Goal: Task Accomplishment & Management: Manage account settings

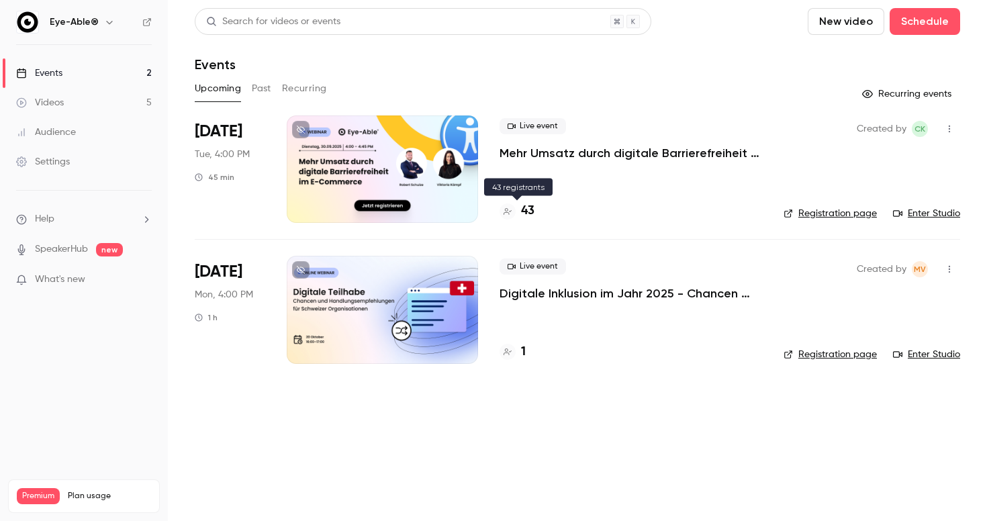
click at [528, 210] on h4 "43" at bounding box center [527, 211] width 13 height 18
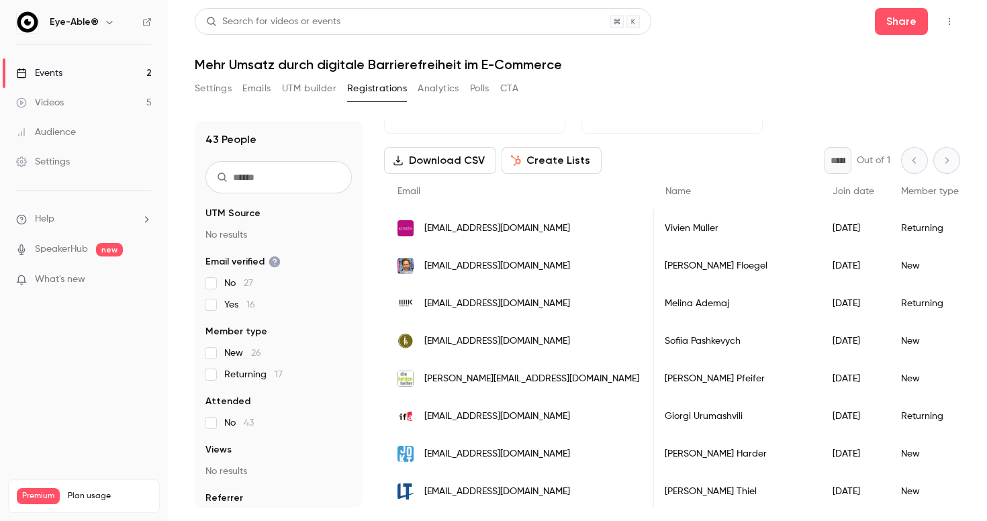
scroll to position [48, 0]
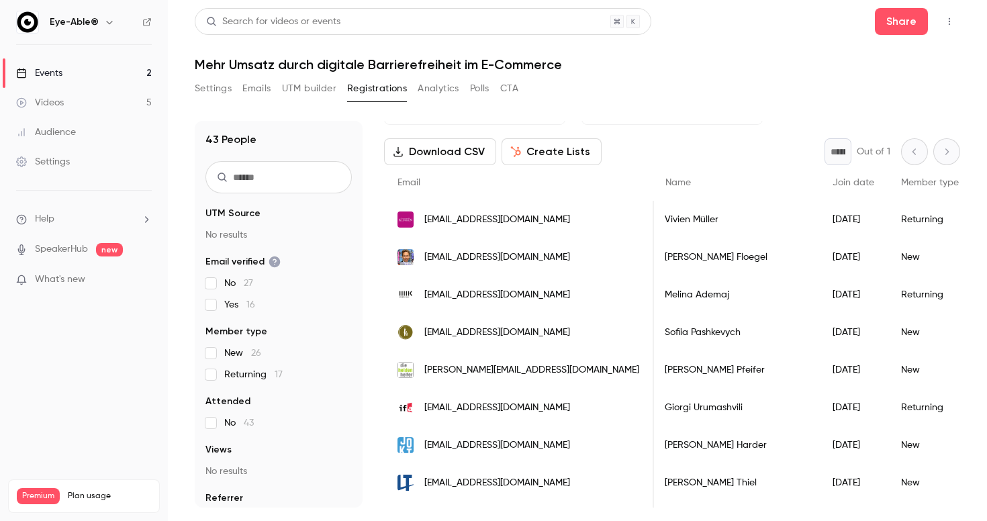
click at [222, 90] on button "Settings" at bounding box center [213, 88] width 37 height 21
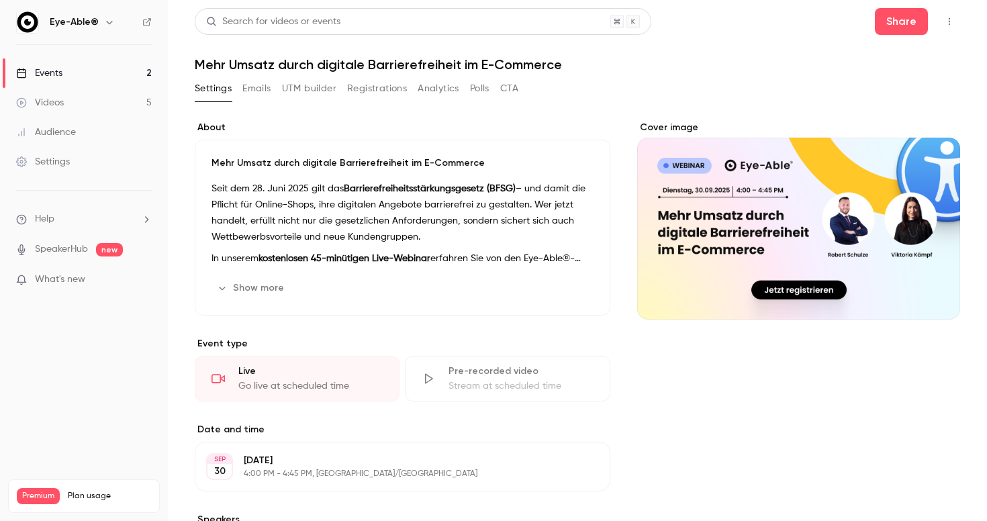
click at [53, 80] on link "Events 2" at bounding box center [84, 73] width 168 height 30
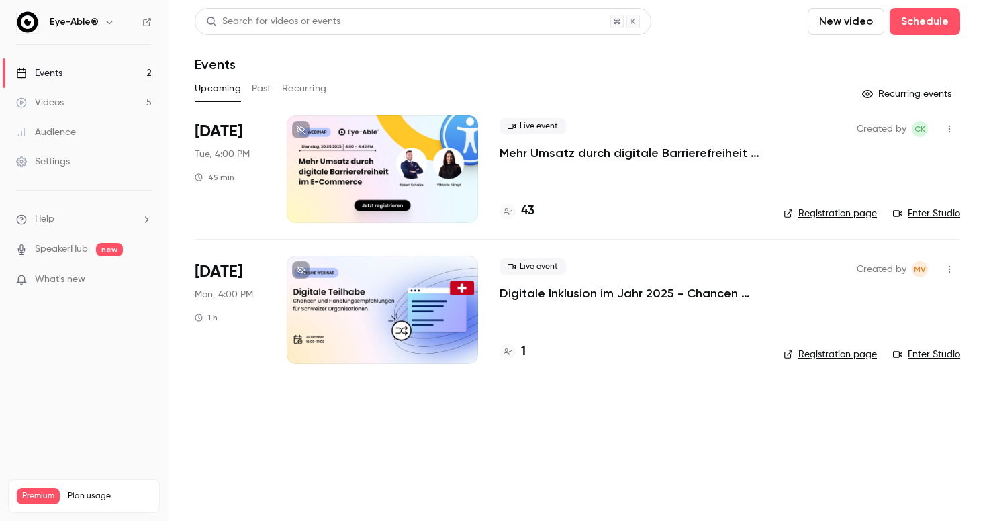
click at [409, 157] on div at bounding box center [382, 168] width 191 height 107
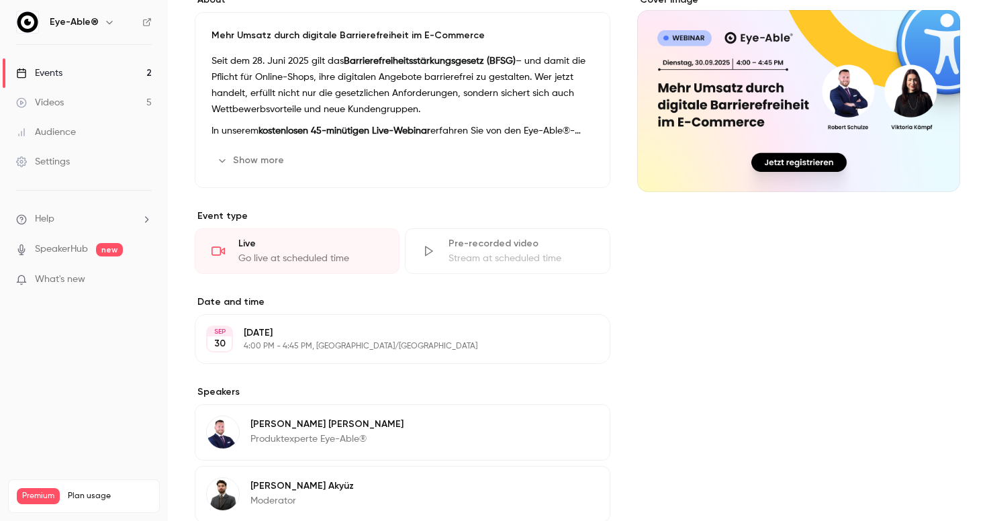
click at [95, 126] on link "Audience" at bounding box center [84, 132] width 168 height 30
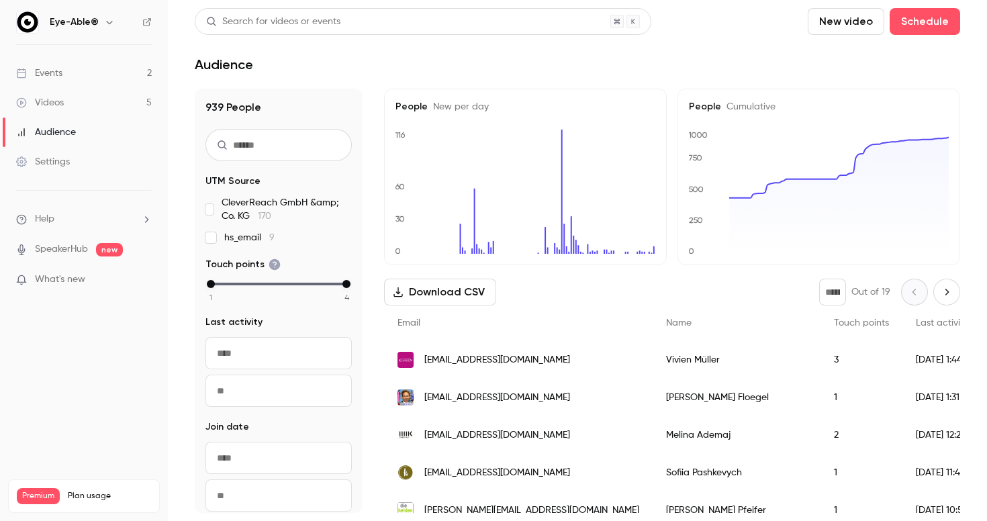
click at [91, 100] on link "Videos 5" at bounding box center [84, 103] width 168 height 30
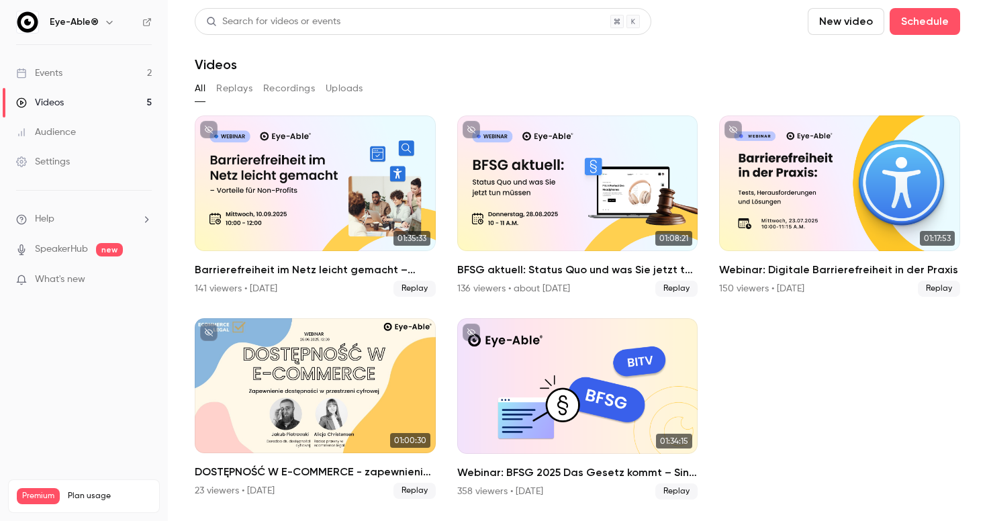
click at [347, 93] on button "Uploads" at bounding box center [345, 88] width 38 height 21
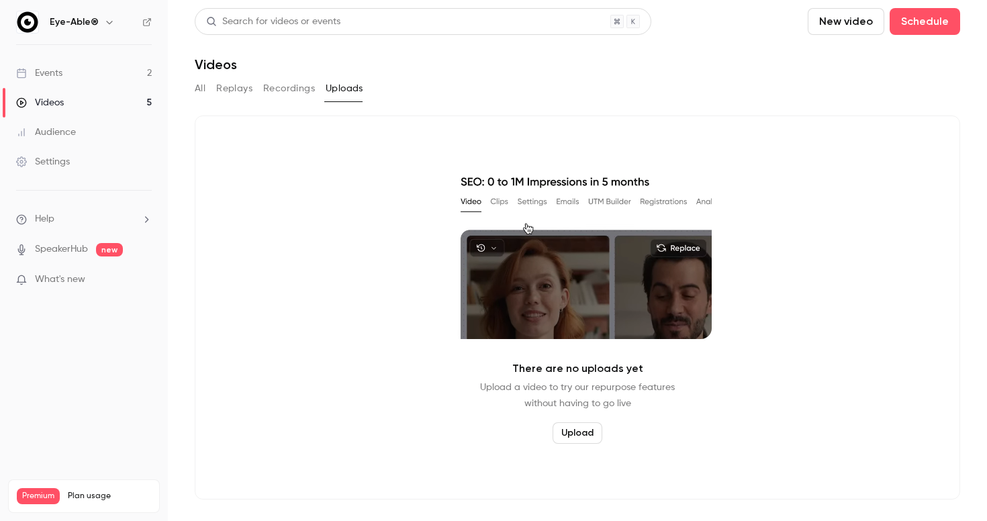
click at [299, 90] on button "Recordings" at bounding box center [289, 88] width 52 height 21
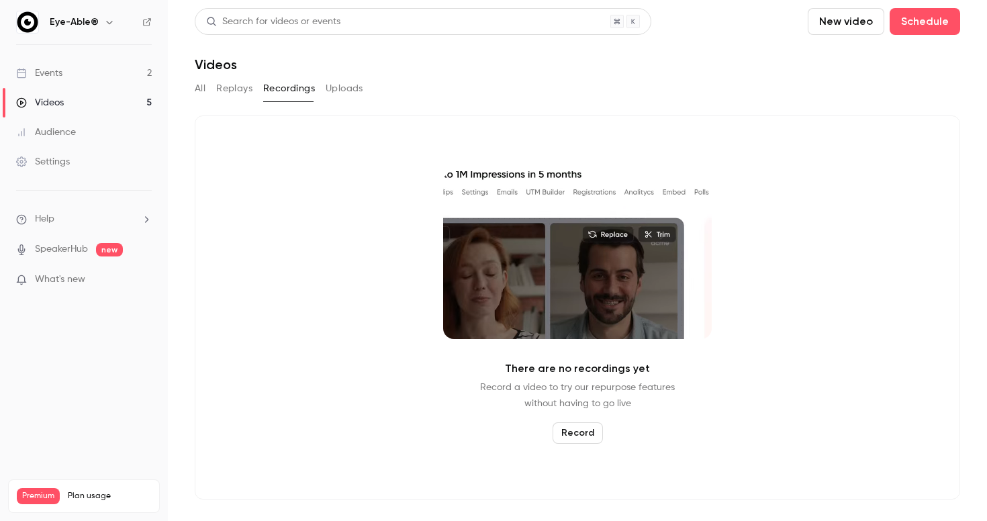
click at [242, 93] on button "Replays" at bounding box center [234, 88] width 36 height 21
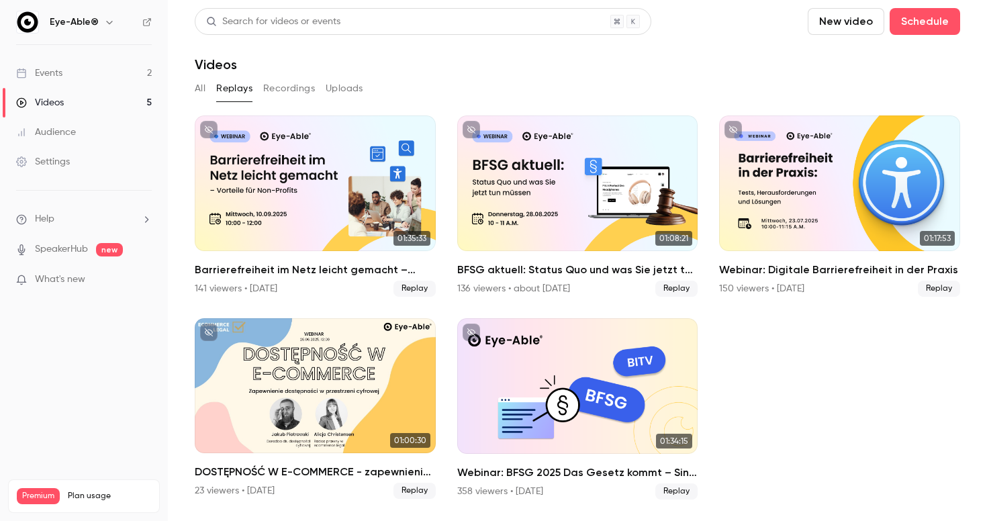
click at [196, 92] on button "All" at bounding box center [200, 88] width 11 height 21
click at [201, 90] on button "All" at bounding box center [200, 88] width 11 height 21
click at [67, 68] on link "Events 2" at bounding box center [84, 73] width 168 height 30
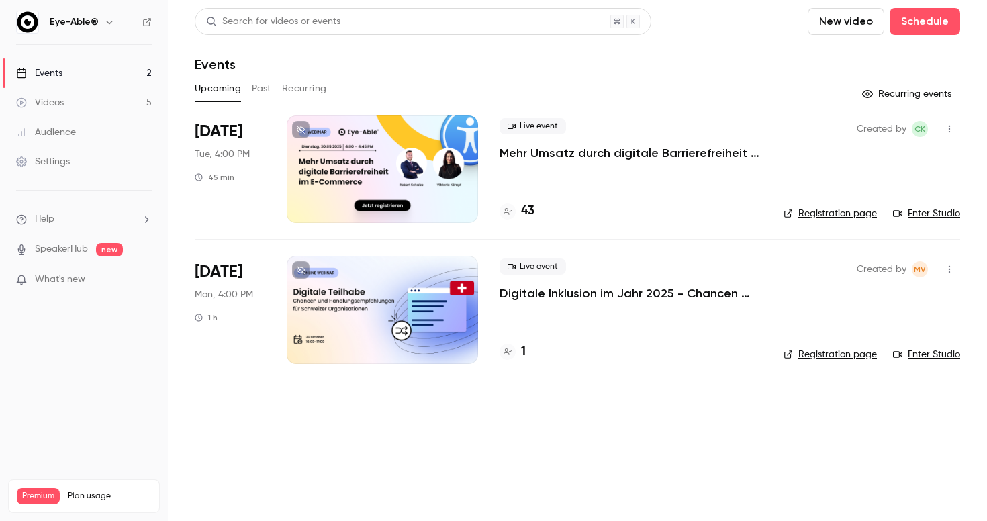
click at [263, 93] on button "Past" at bounding box center [261, 88] width 19 height 21
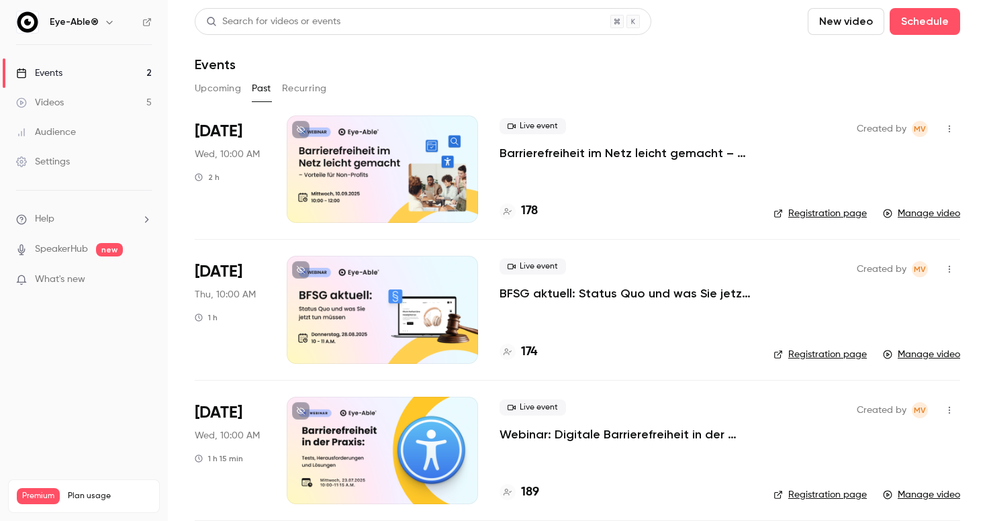
click at [363, 179] on div at bounding box center [382, 168] width 191 height 107
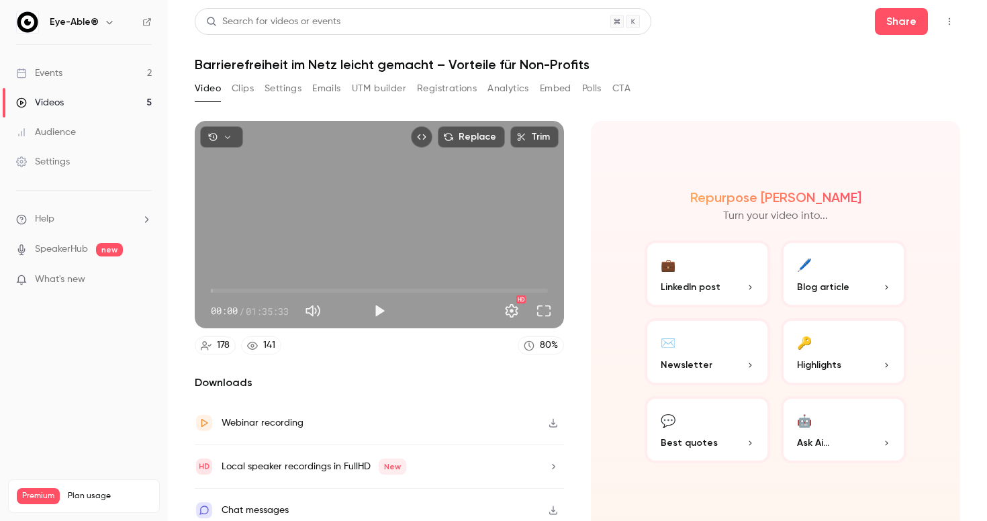
click at [239, 95] on button "Clips" at bounding box center [243, 88] width 22 height 21
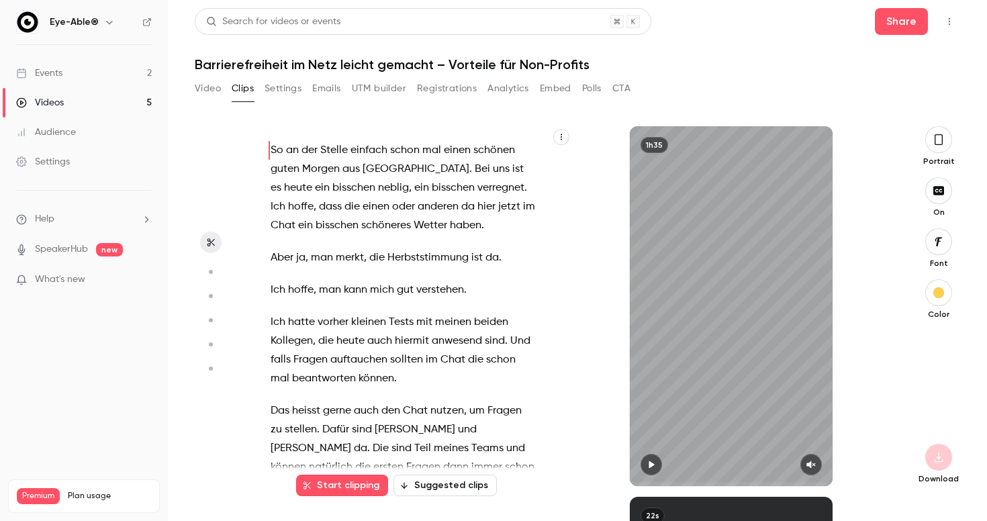
click at [289, 89] on button "Settings" at bounding box center [283, 88] width 37 height 21
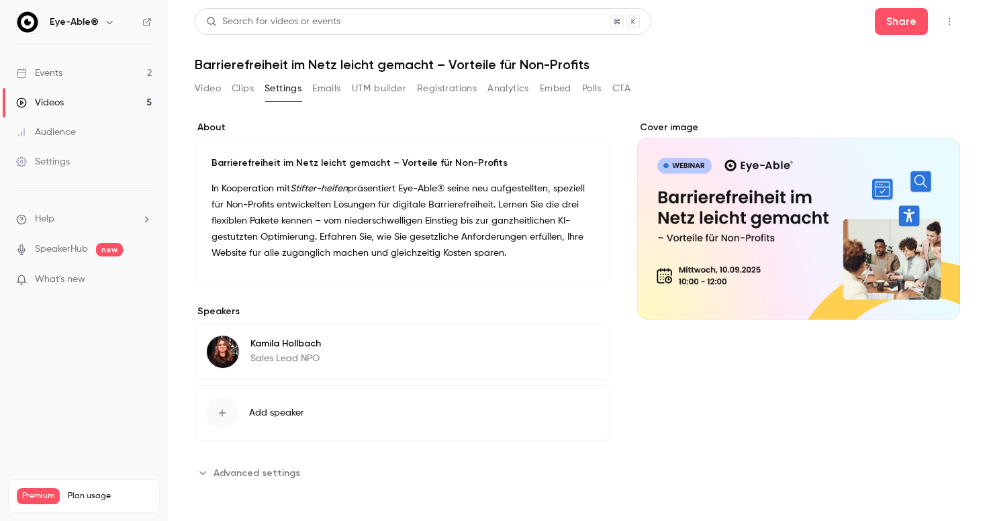
click at [325, 93] on button "Emails" at bounding box center [326, 88] width 28 height 21
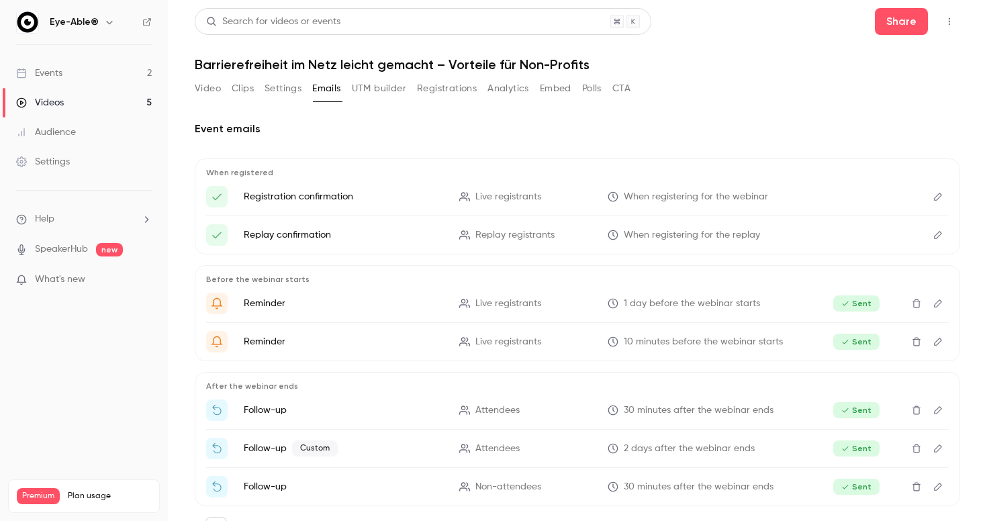
click at [378, 91] on button "UTM builder" at bounding box center [379, 88] width 54 height 21
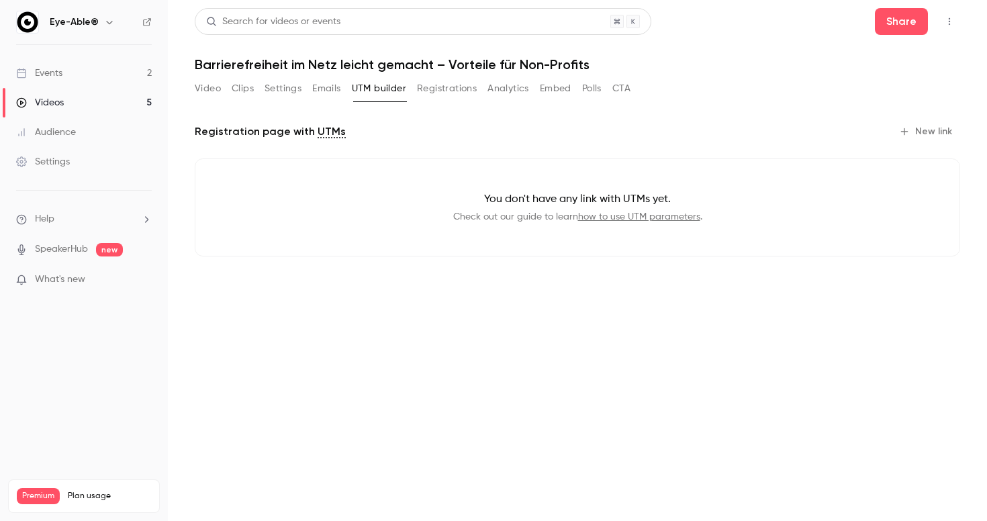
click at [431, 96] on button "Registrations" at bounding box center [447, 88] width 60 height 21
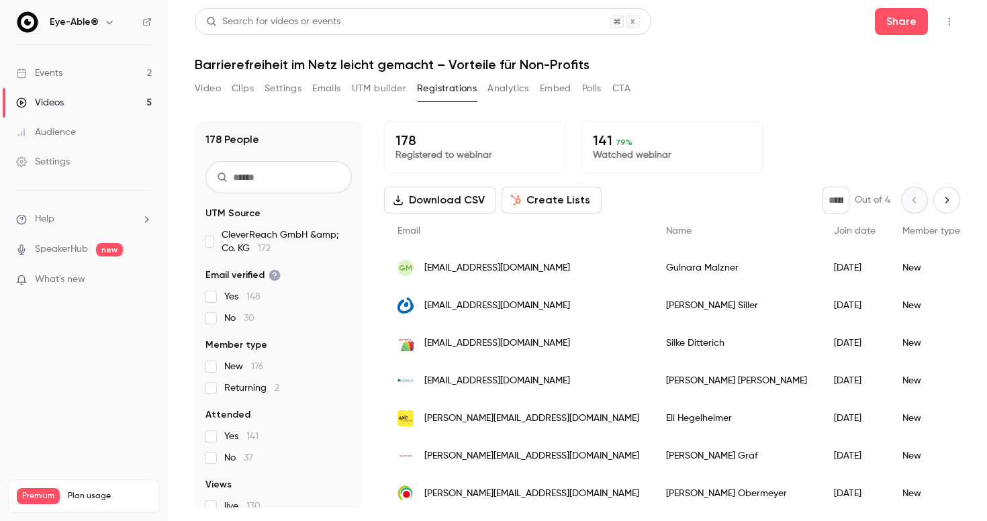
click at [510, 92] on button "Analytics" at bounding box center [508, 88] width 42 height 21
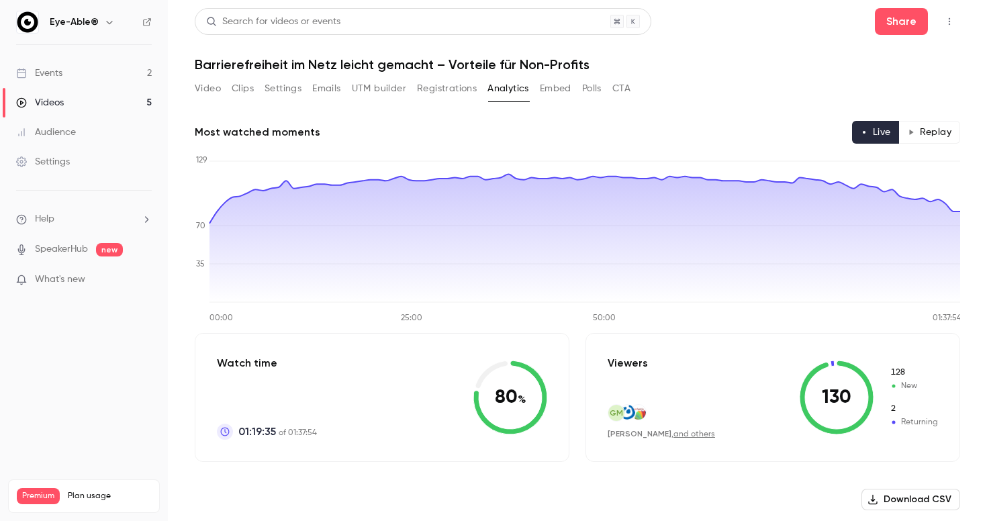
click at [560, 93] on button "Embed" at bounding box center [556, 88] width 32 height 21
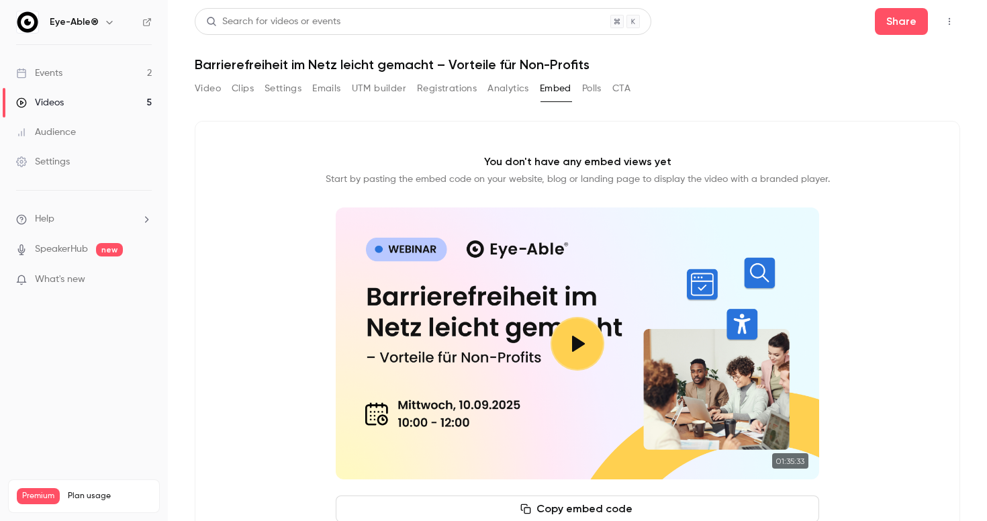
click at [598, 89] on button "Polls" at bounding box center [591, 88] width 19 height 21
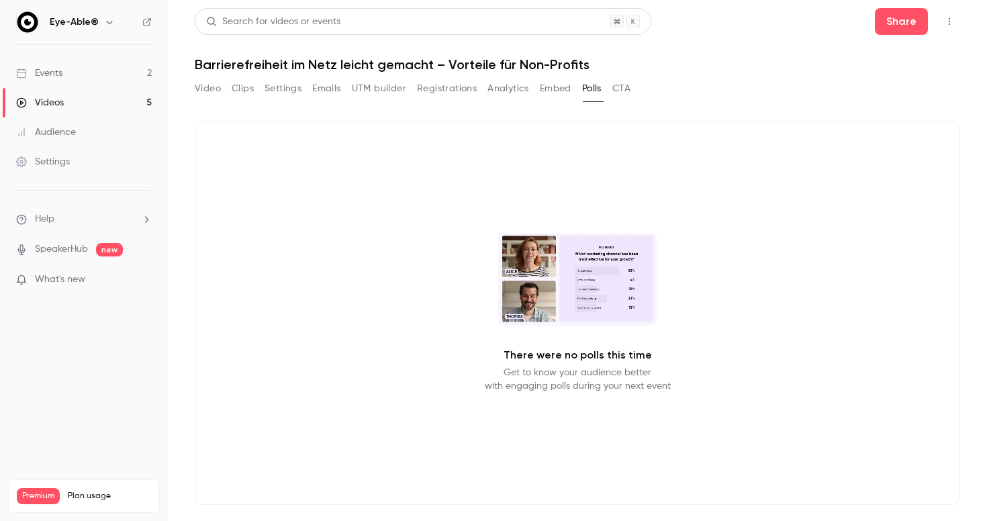
click at [622, 90] on button "CTA" at bounding box center [621, 88] width 18 height 21
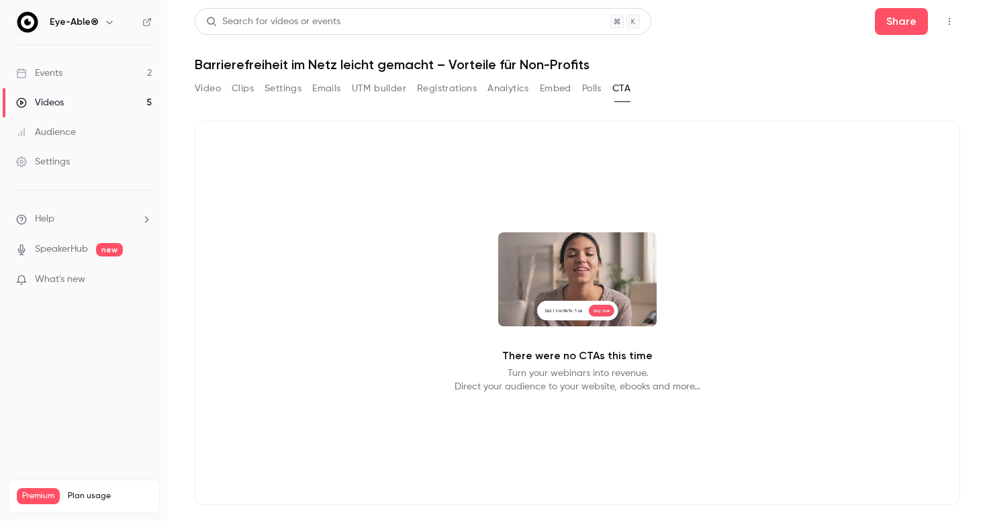
click at [79, 65] on link "Events 2" at bounding box center [84, 73] width 168 height 30
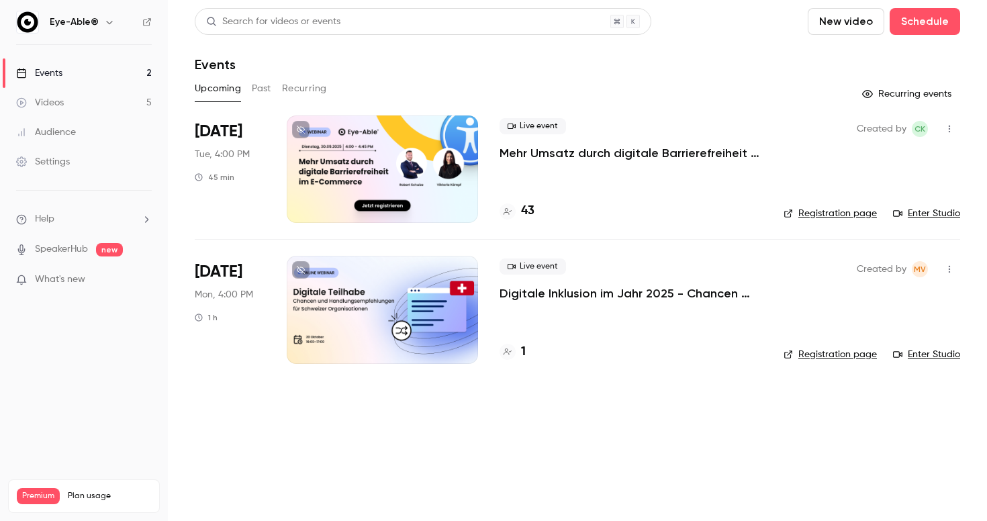
click at [817, 218] on link "Registration page" at bounding box center [830, 213] width 93 height 13
click at [944, 124] on icon "button" at bounding box center [949, 128] width 11 height 9
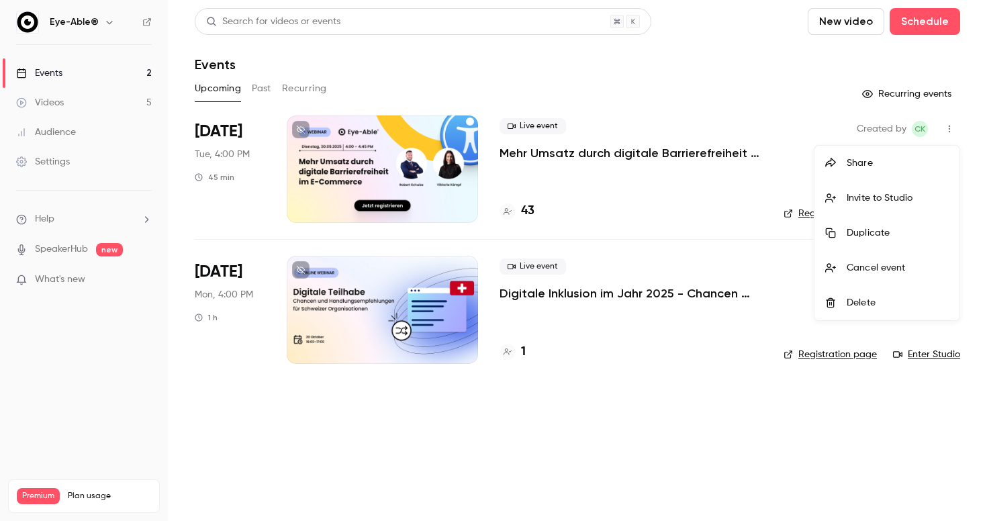
click at [530, 173] on div at bounding box center [493, 260] width 987 height 521
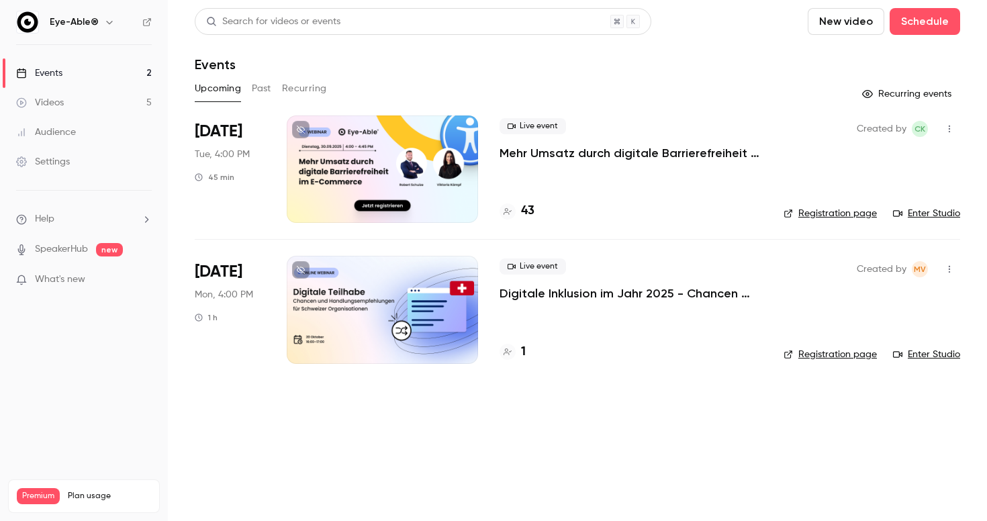
click at [389, 153] on div at bounding box center [382, 168] width 191 height 107
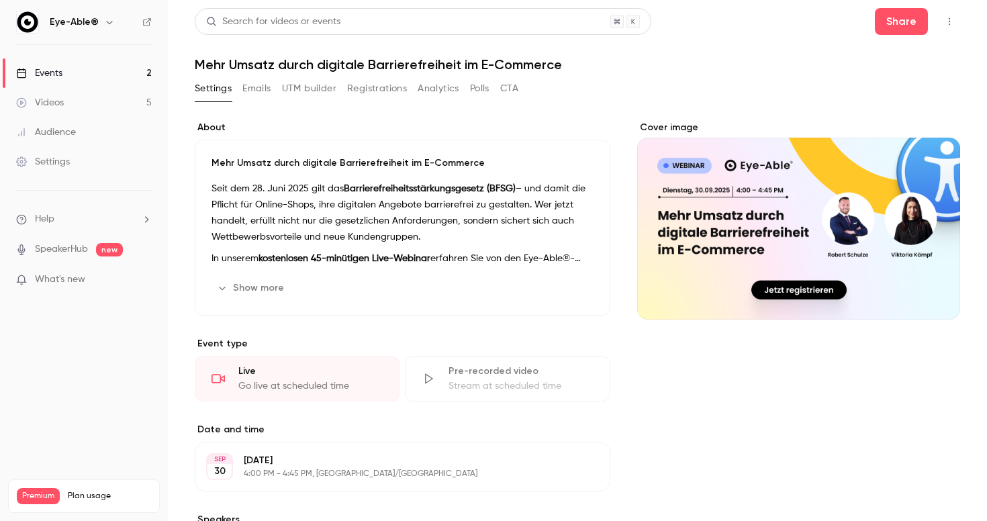
click at [263, 89] on button "Emails" at bounding box center [256, 88] width 28 height 21
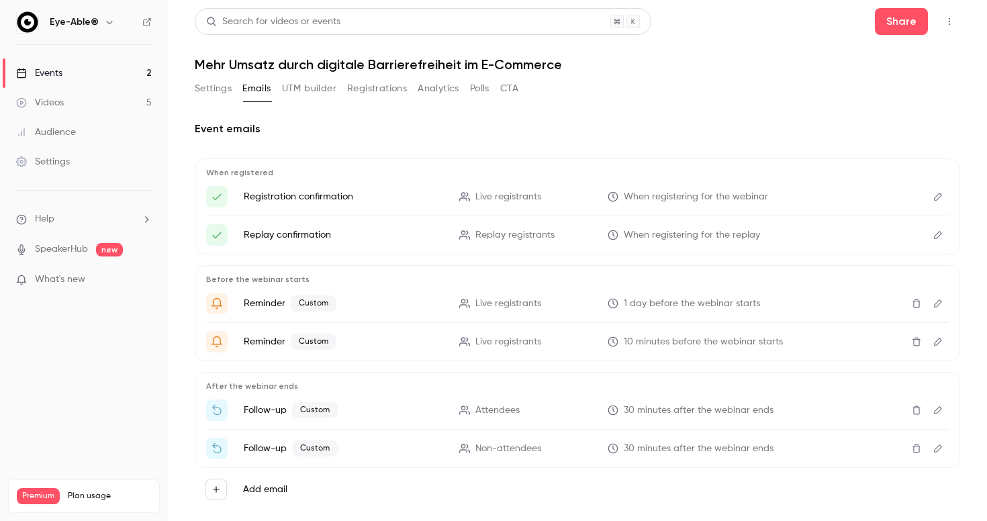
click at [317, 93] on button "UTM builder" at bounding box center [309, 88] width 54 height 21
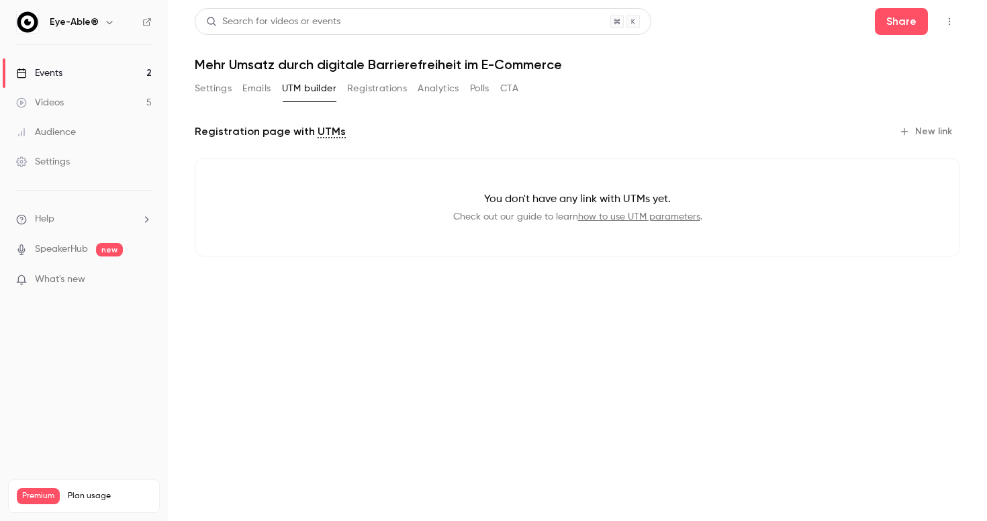
click at [371, 91] on button "Registrations" at bounding box center [377, 88] width 60 height 21
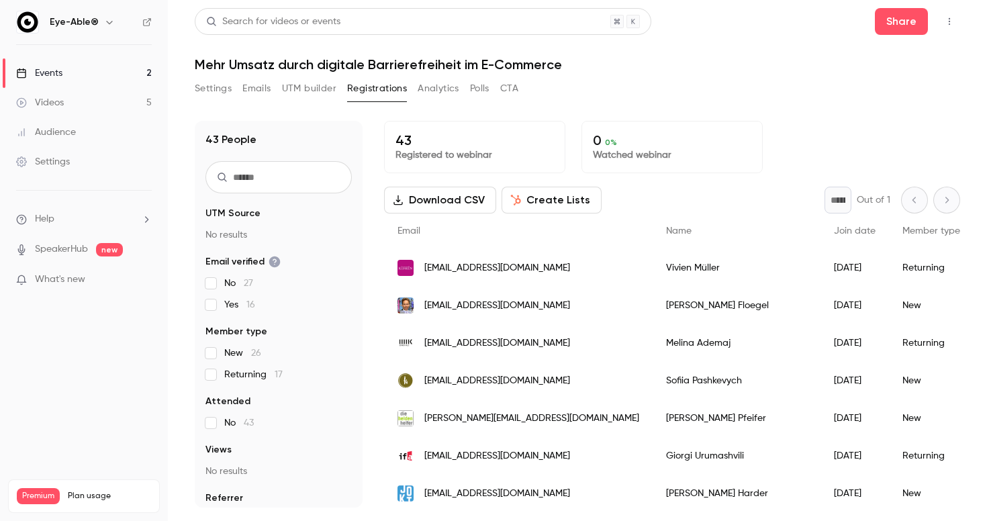
click at [438, 89] on button "Analytics" at bounding box center [439, 88] width 42 height 21
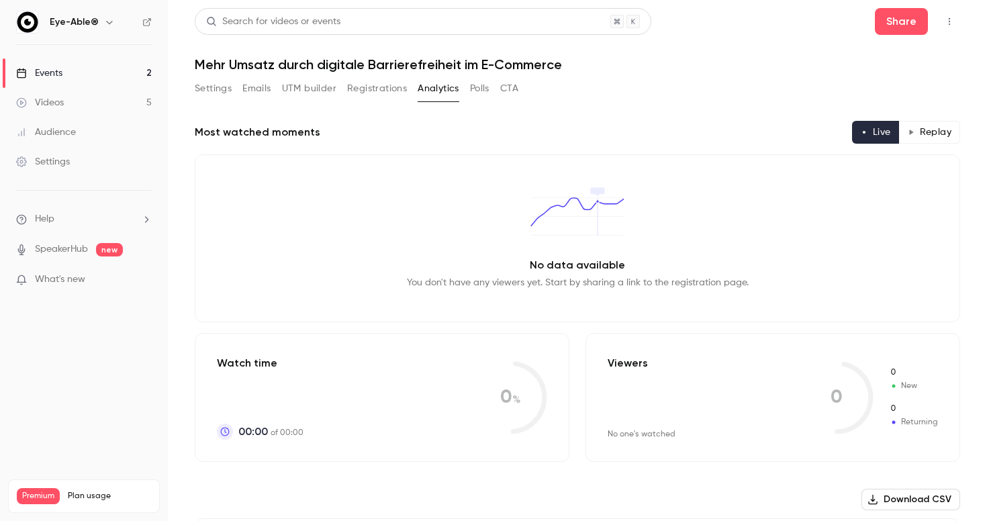
click at [481, 93] on button "Polls" at bounding box center [479, 88] width 19 height 21
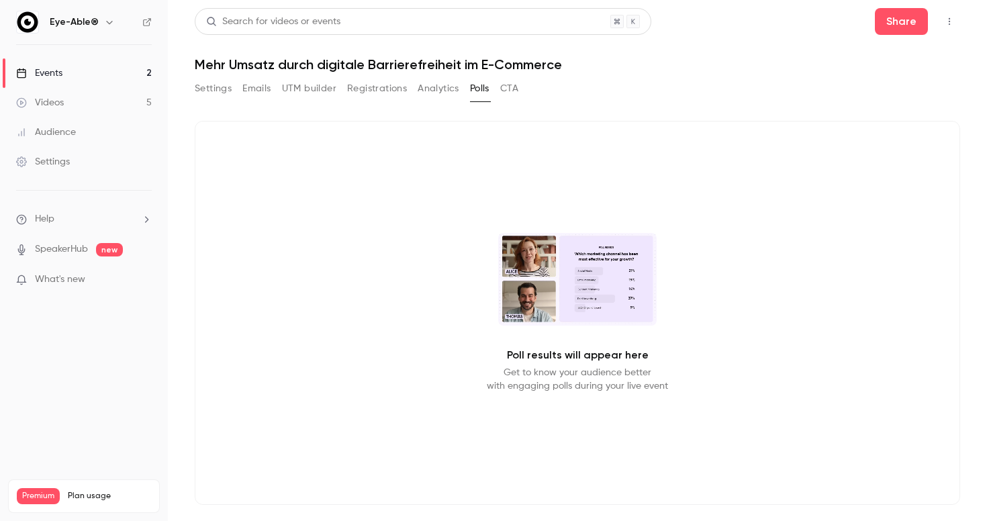
click at [510, 94] on button "CTA" at bounding box center [509, 88] width 18 height 21
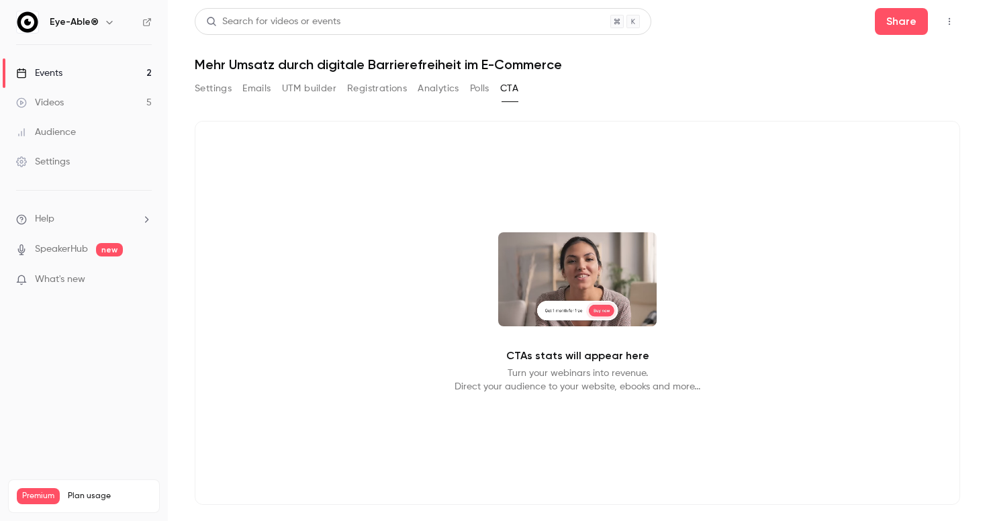
click at [399, 81] on button "Registrations" at bounding box center [377, 88] width 60 height 21
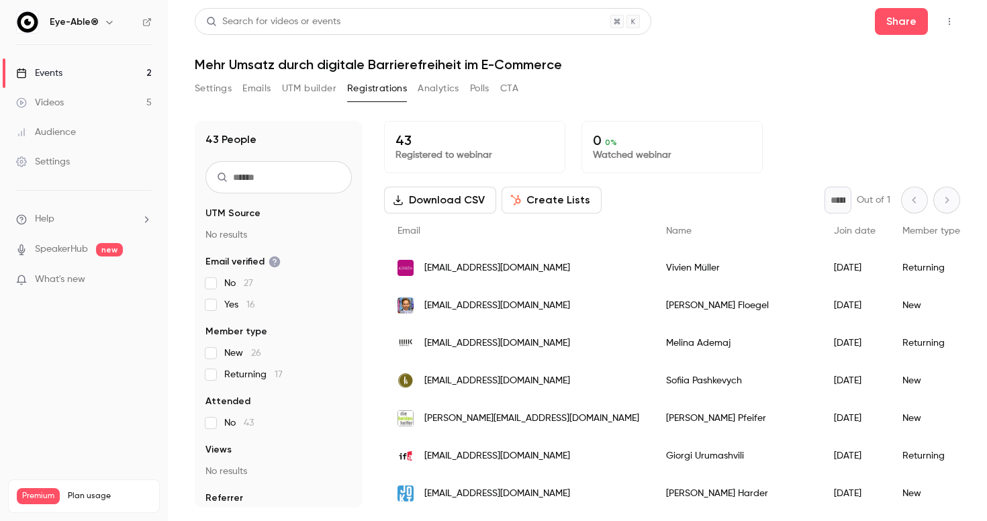
click at [329, 89] on button "UTM builder" at bounding box center [309, 88] width 54 height 21
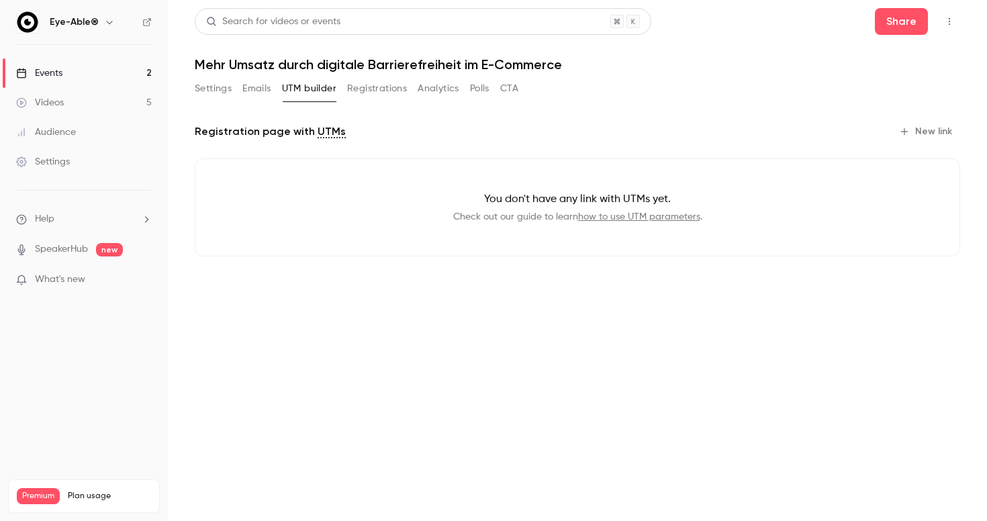
click at [252, 87] on button "Emails" at bounding box center [256, 88] width 28 height 21
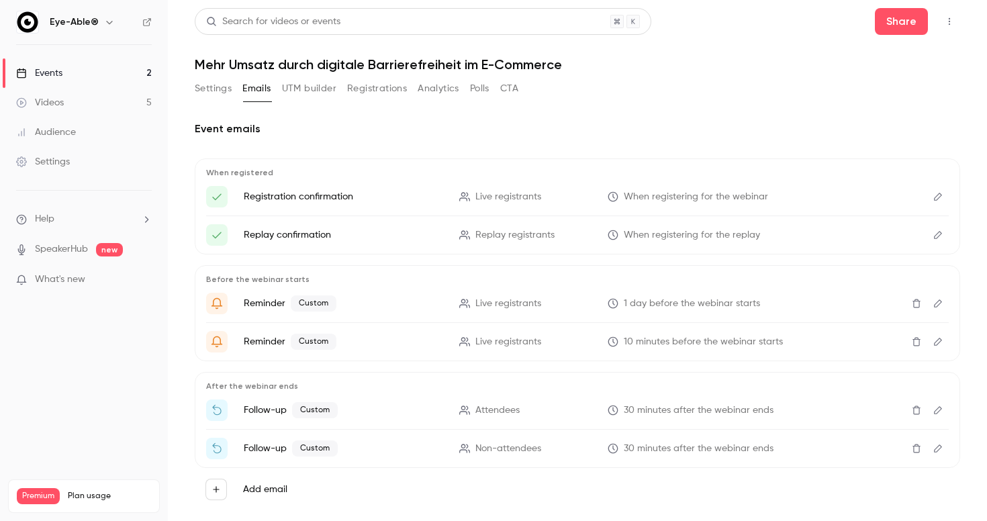
click at [214, 86] on button "Settings" at bounding box center [213, 88] width 37 height 21
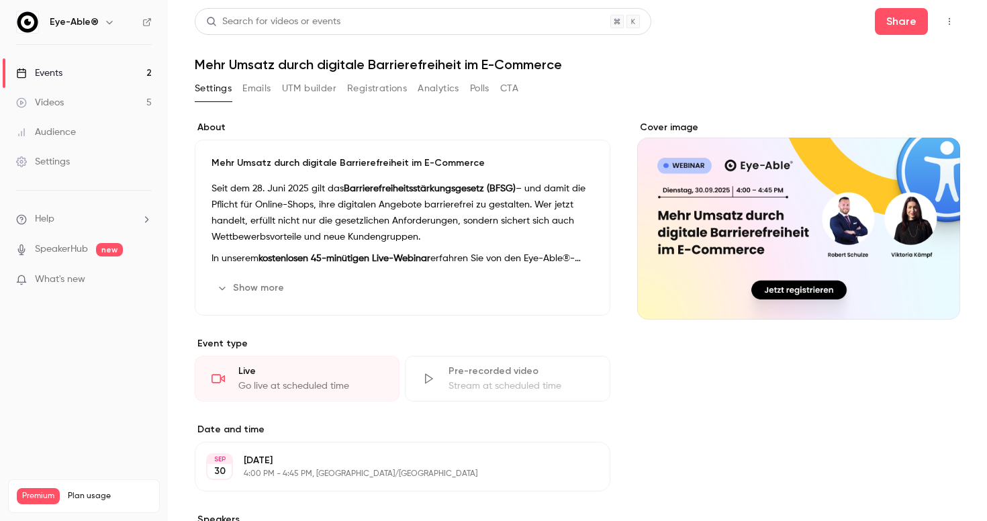
click at [88, 69] on link "Events 2" at bounding box center [84, 73] width 168 height 30
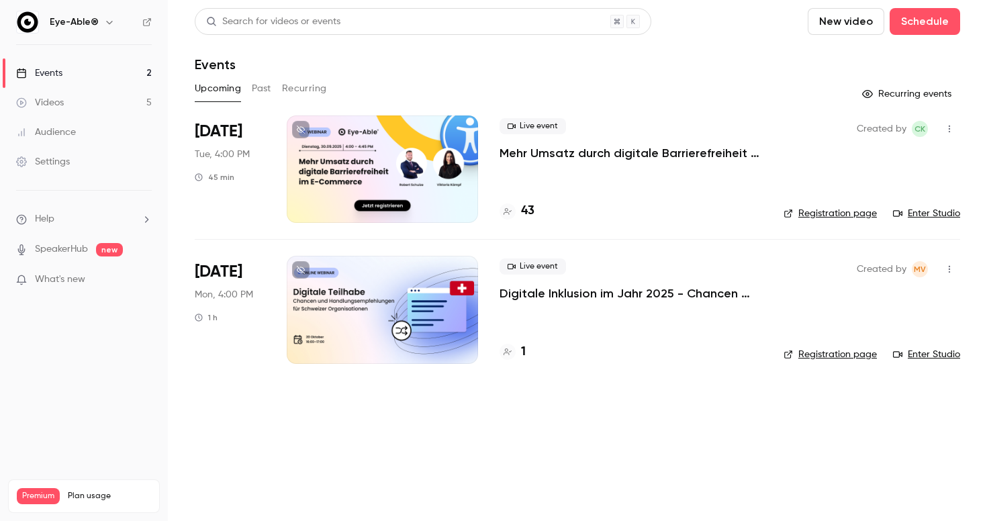
click at [419, 171] on div at bounding box center [382, 168] width 191 height 107
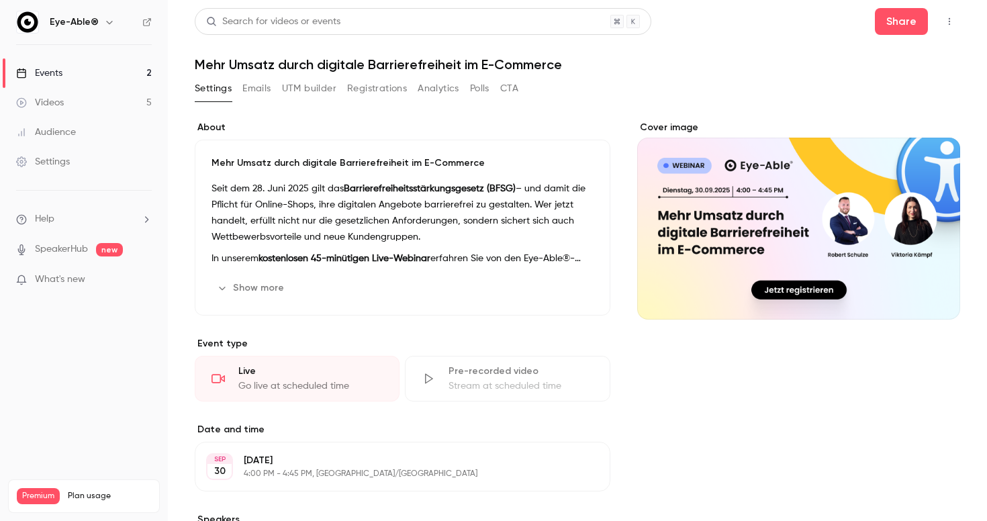
click at [236, 282] on button "Show more" at bounding box center [251, 287] width 81 height 21
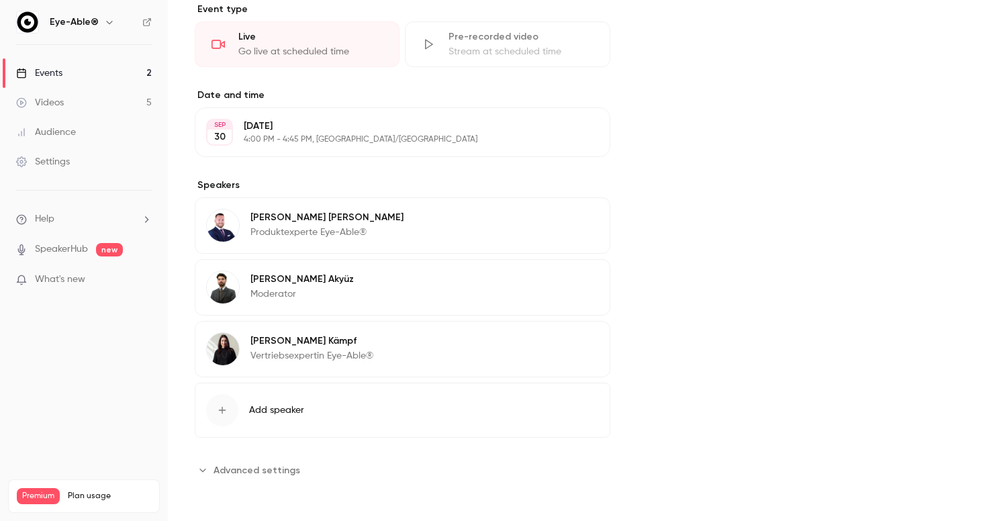
scroll to position [500, 0]
click at [278, 469] on span "Advanced settings" at bounding box center [257, 470] width 87 height 14
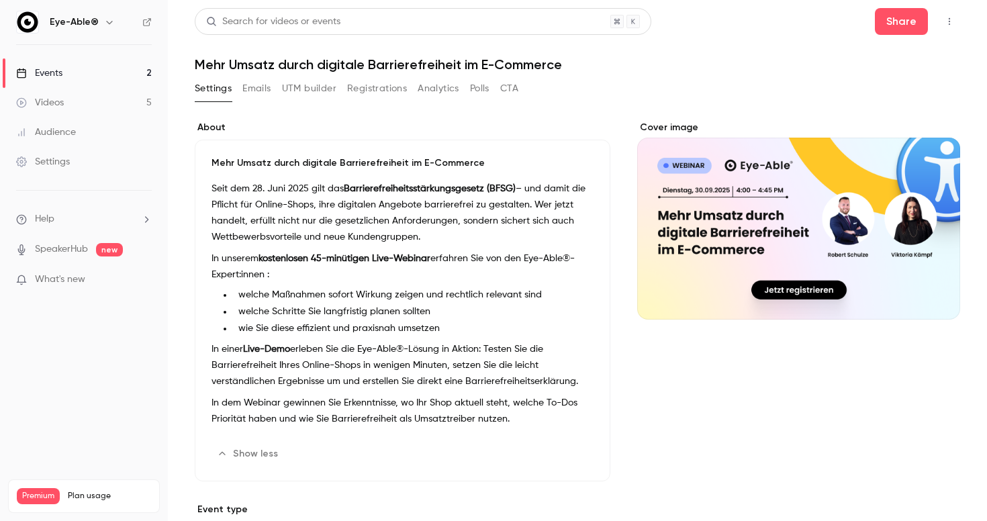
scroll to position [0, 0]
